Goal: Task Accomplishment & Management: Complete application form

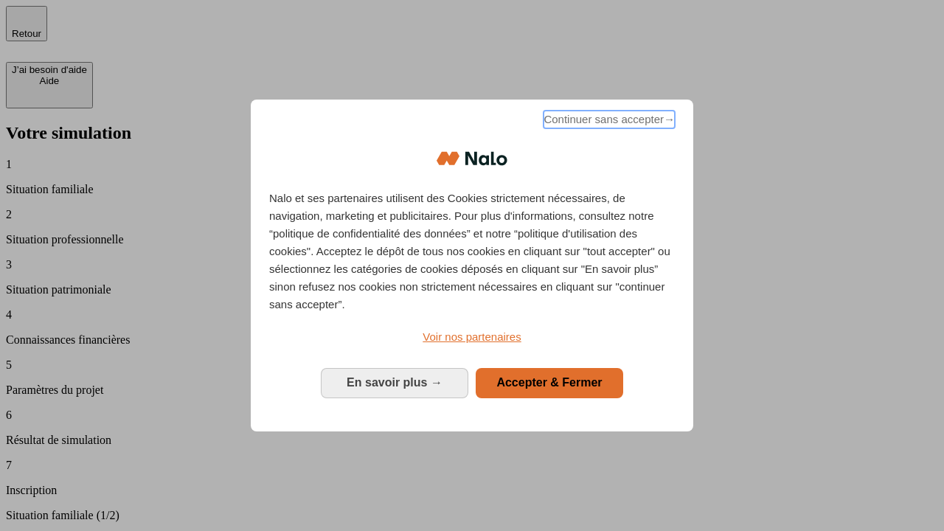
click at [607, 122] on span "Continuer sans accepter →" at bounding box center [608, 120] width 131 height 18
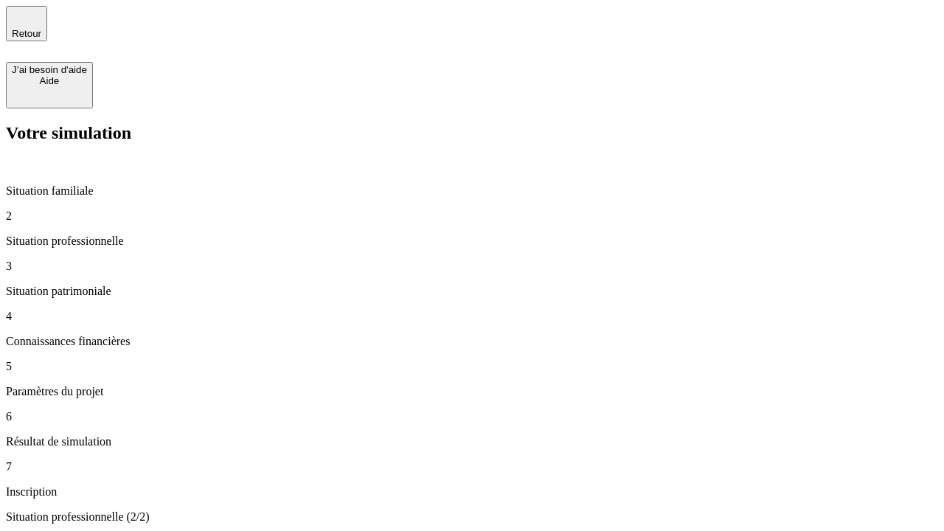
type input "30 000"
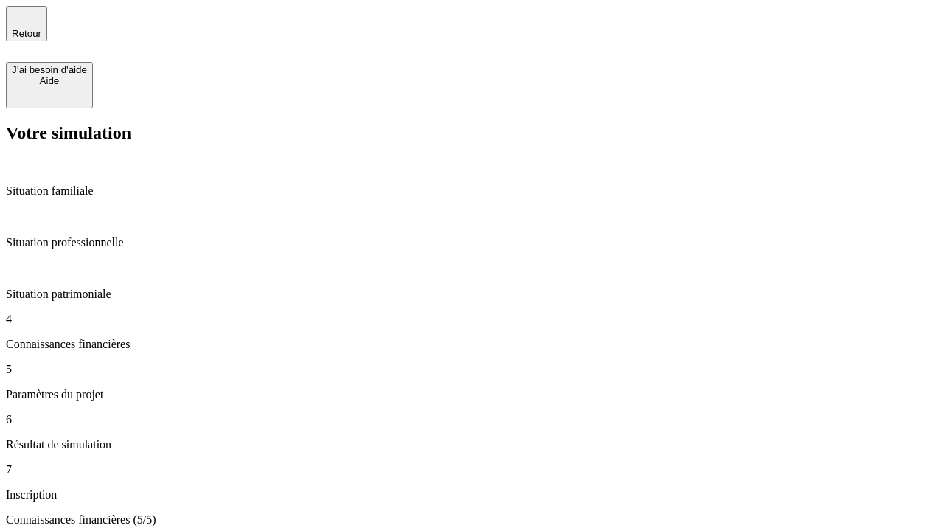
type input "25"
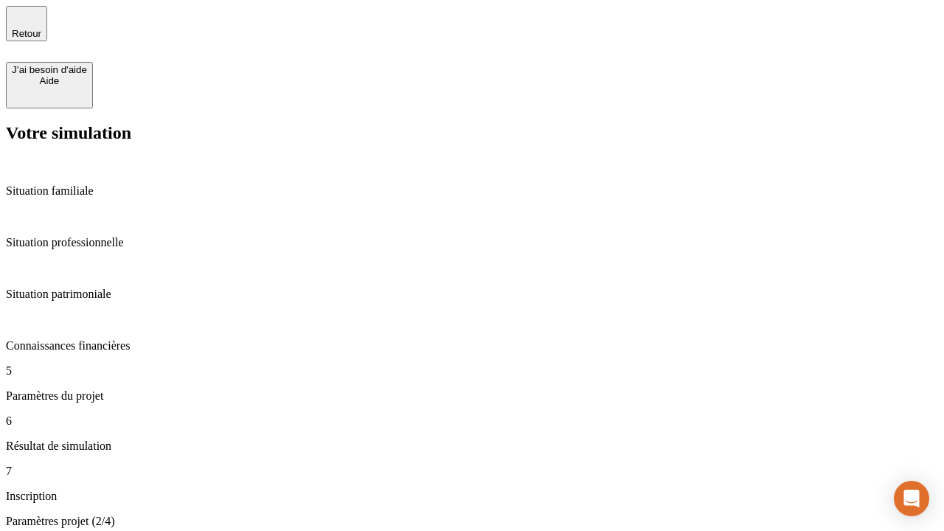
type input "5"
type input "1 000"
type input "640"
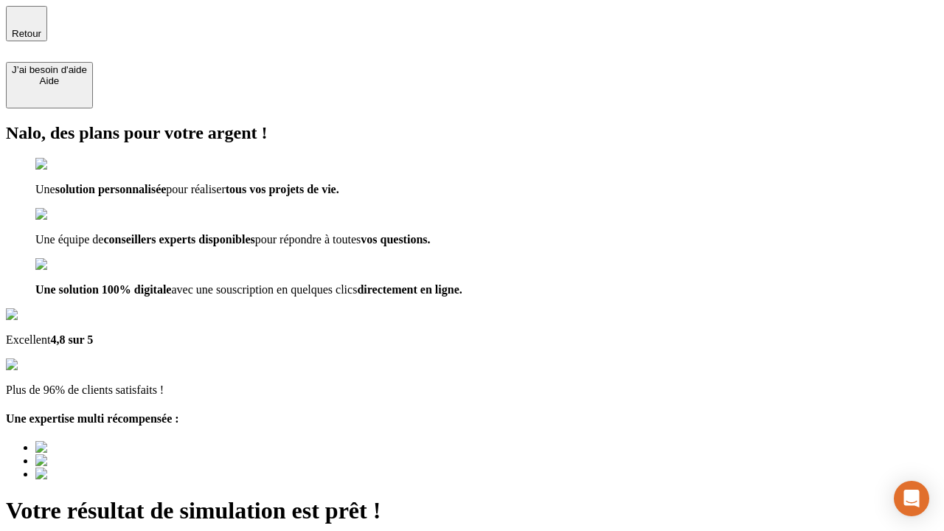
type input "[EMAIL_ADDRESS][PERSON_NAME][DOMAIN_NAME]"
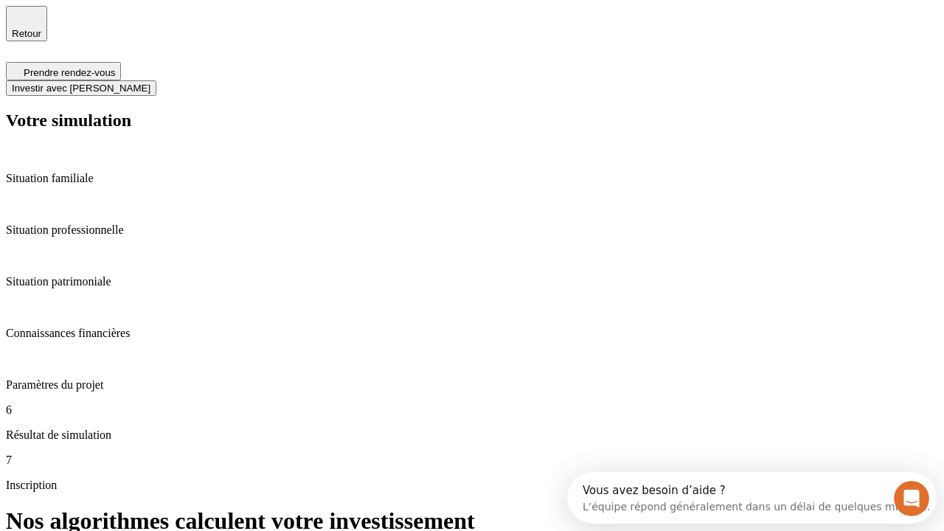
scroll to position [6, 0]
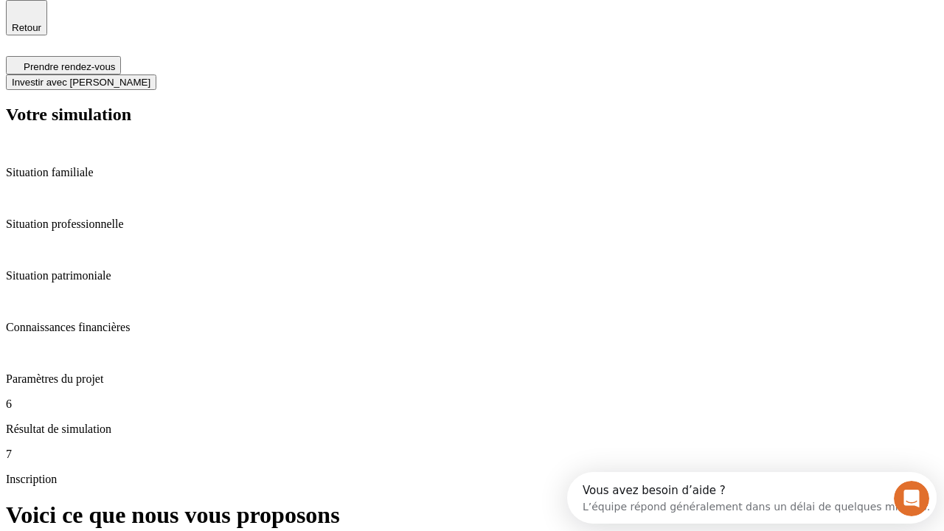
click at [150, 77] on span "Investir avec [PERSON_NAME]" at bounding box center [81, 82] width 139 height 11
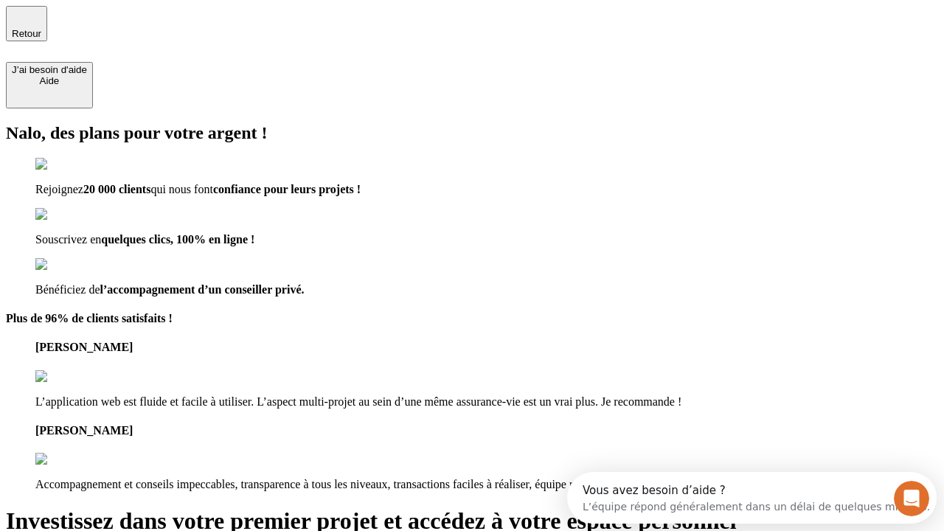
type input "[PERSON_NAME][EMAIL_ADDRESS][DOMAIN_NAME]"
